Goal: Navigation & Orientation: Find specific page/section

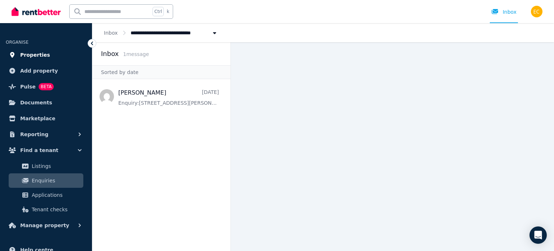
click at [38, 54] on span "Properties" at bounding box center [35, 54] width 30 height 9
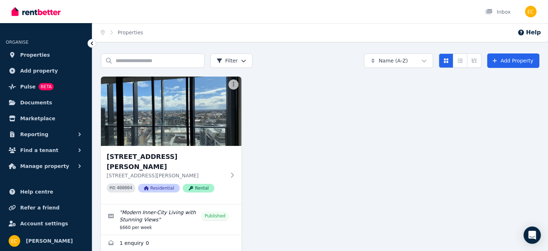
scroll to position [4, 0]
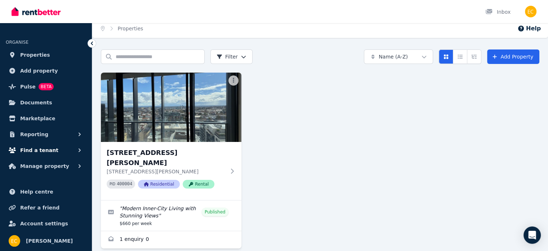
click at [45, 151] on span "Find a tenant" at bounding box center [39, 150] width 38 height 9
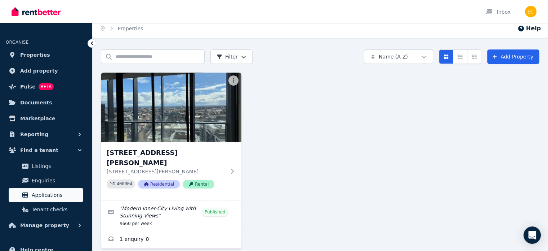
click at [55, 192] on span "Applications" at bounding box center [56, 194] width 49 height 9
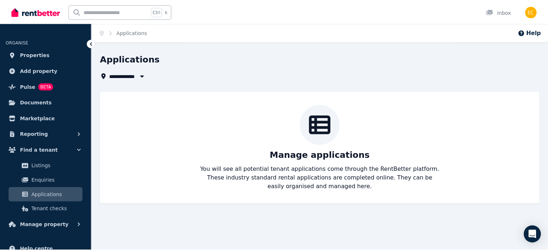
scroll to position [36, 0]
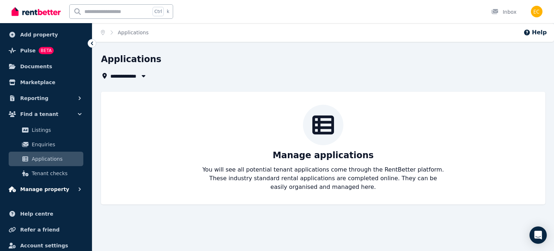
click at [68, 191] on button "Manage property" at bounding box center [46, 189] width 80 height 14
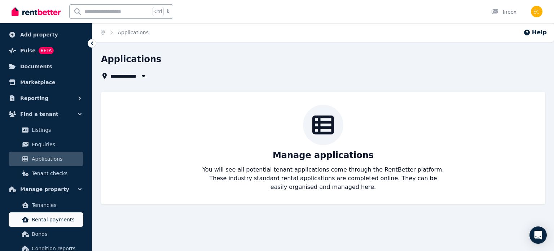
click at [50, 217] on span "Rental payments" at bounding box center [56, 219] width 49 height 9
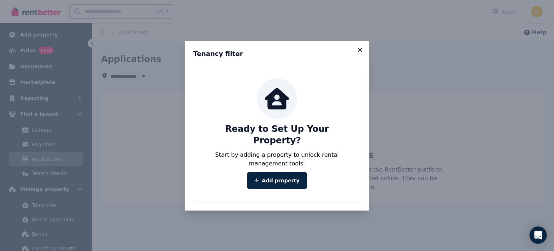
click at [359, 52] on icon at bounding box center [360, 50] width 4 height 4
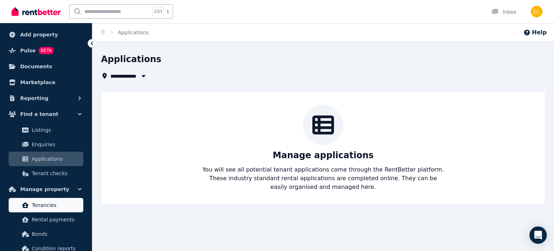
click at [62, 200] on span "Tenancies" at bounding box center [56, 204] width 49 height 9
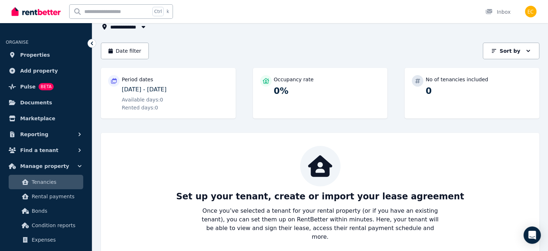
scroll to position [56, 0]
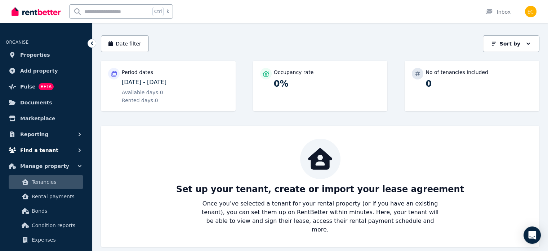
click at [81, 151] on icon "button" at bounding box center [79, 149] width 7 height 7
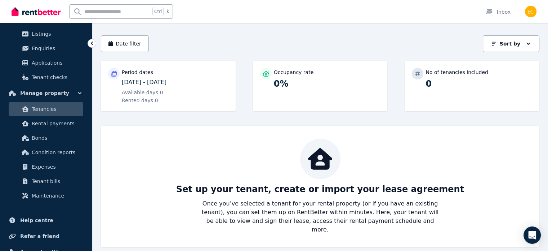
scroll to position [144, 0]
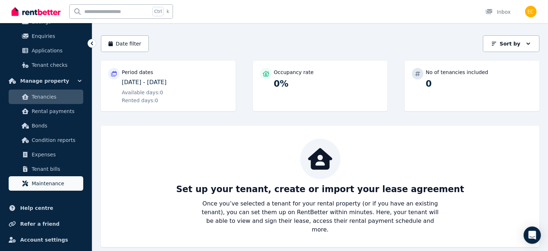
click at [50, 182] on span "Maintenance" at bounding box center [56, 183] width 49 height 9
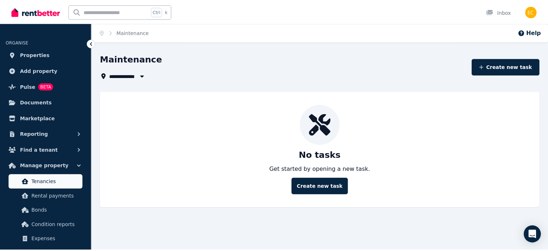
scroll to position [36, 0]
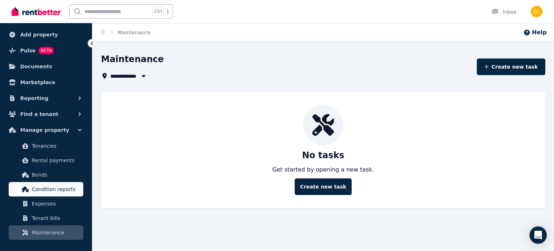
click at [66, 185] on span "Condition reports" at bounding box center [56, 189] width 49 height 9
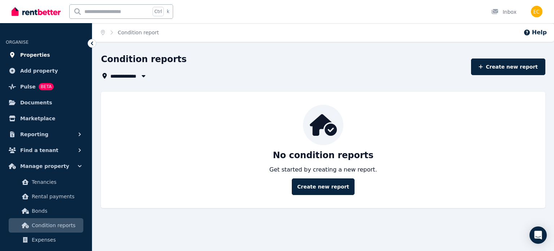
click at [36, 58] on span "Properties" at bounding box center [35, 54] width 30 height 9
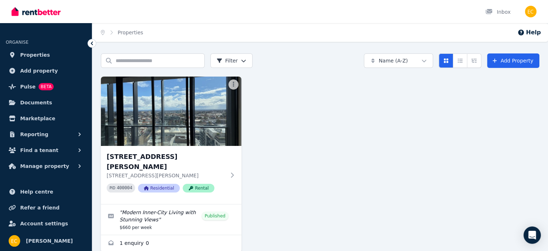
scroll to position [4, 0]
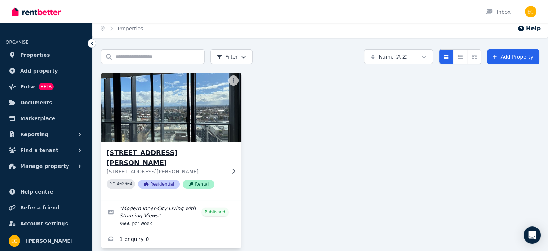
click at [227, 165] on div "[STREET_ADDRESS][PERSON_NAME] [STREET_ADDRESS][PERSON_NAME] 400004 Residential …" at bounding box center [171, 171] width 141 height 58
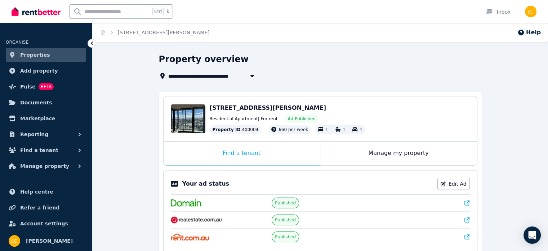
click at [467, 219] on icon at bounding box center [467, 219] width 5 height 5
